Goal: Task Accomplishment & Management: Use online tool/utility

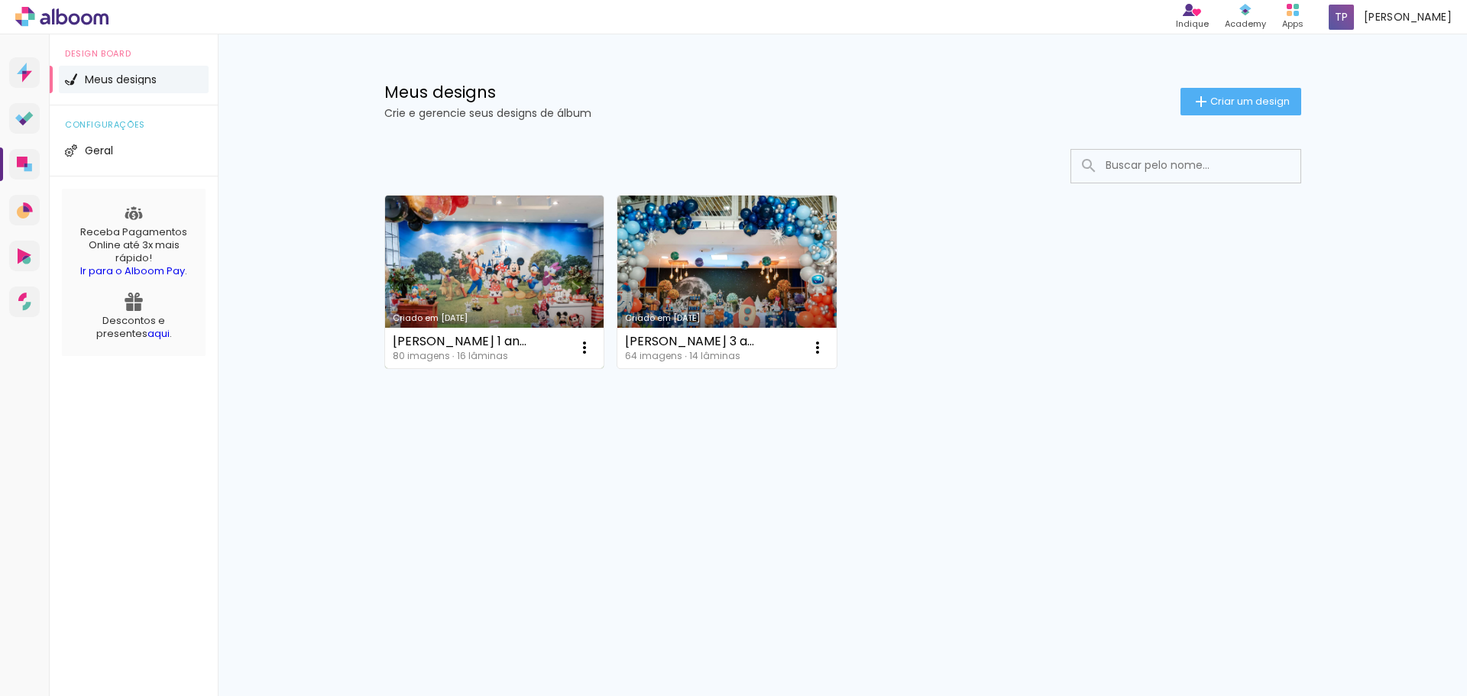
click at [507, 242] on link "Criado em [DATE]" at bounding box center [494, 282] width 219 height 173
